Goal: Book appointment/travel/reservation

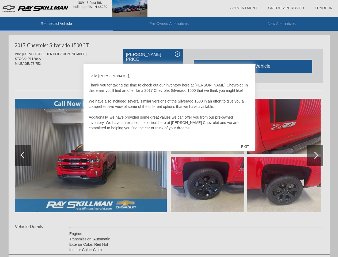
click at [243, 8] on link "Appointment" at bounding box center [243, 8] width 27 height 4
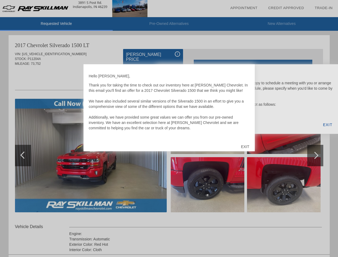
click at [245, 146] on div "EXIT" at bounding box center [244, 146] width 19 height 16
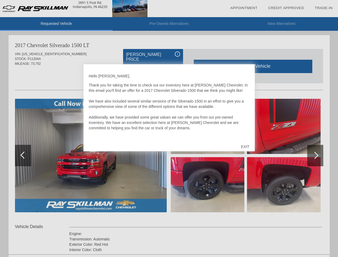
click at [243, 8] on link "Appointment" at bounding box center [243, 8] width 27 height 4
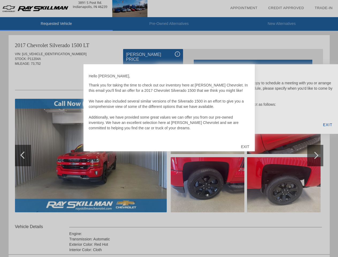
click at [245, 146] on div "EXIT" at bounding box center [244, 146] width 19 height 16
